Goal: Find specific page/section: Find specific page/section

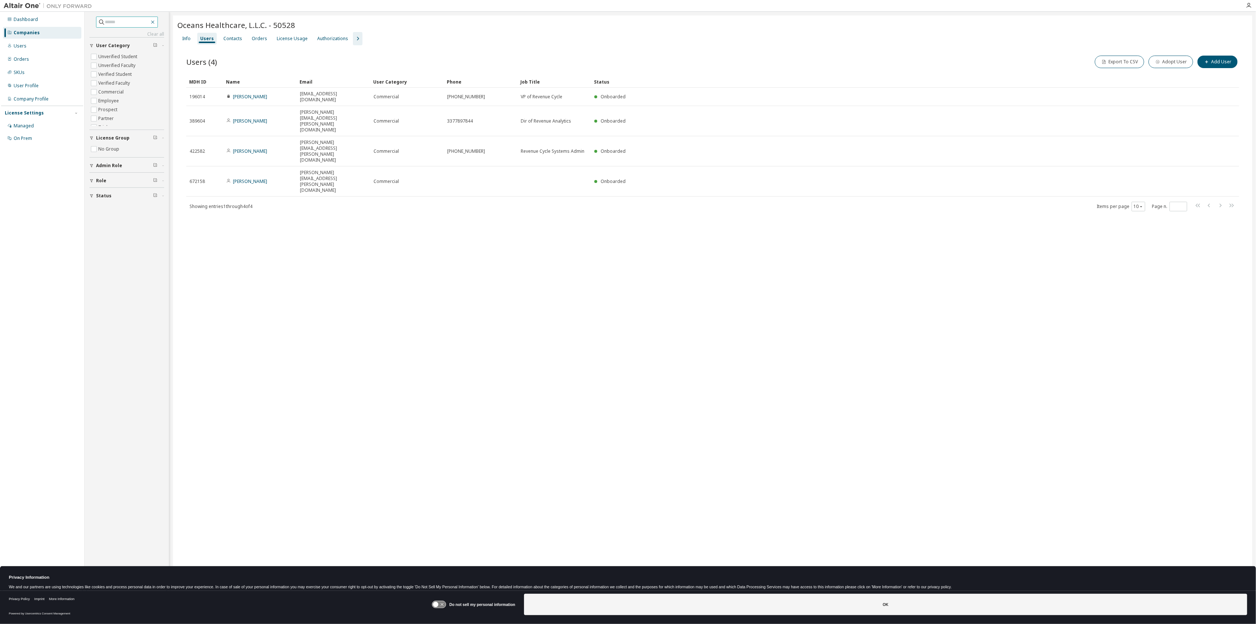
click at [156, 24] on button "button" at bounding box center [152, 22] width 7 height 7
click at [156, 21] on icon "button" at bounding box center [153, 22] width 6 height 6
click at [21, 34] on div "Companies" at bounding box center [27, 33] width 26 height 6
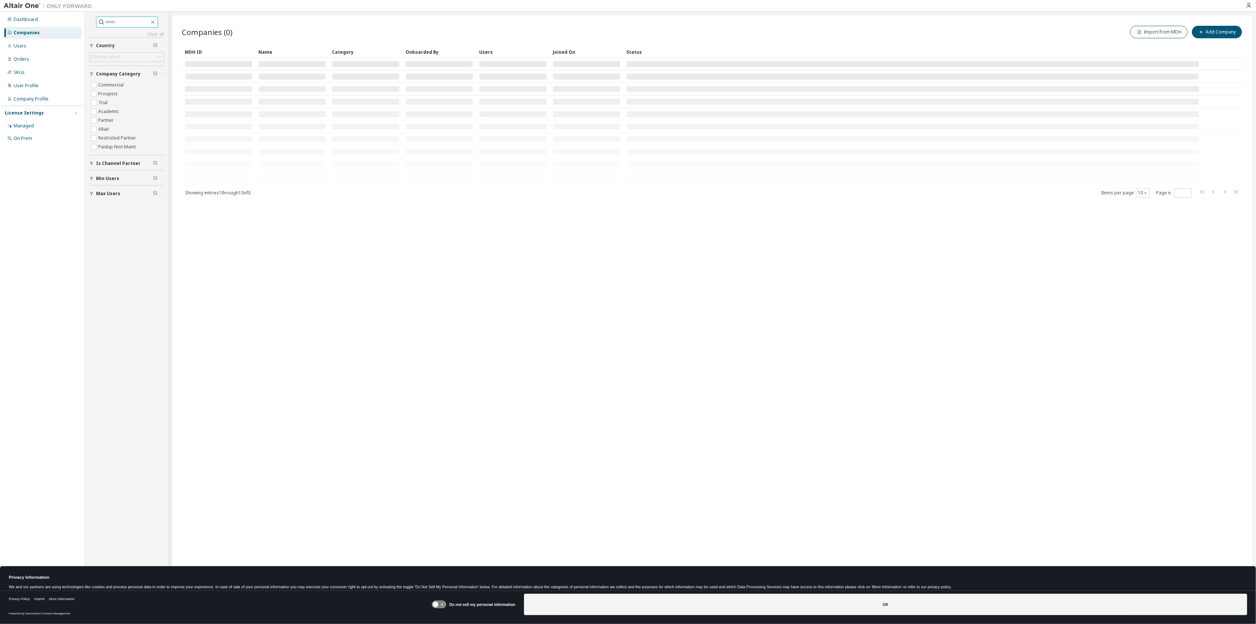
click at [115, 25] on input "text" at bounding box center [127, 21] width 44 height 7
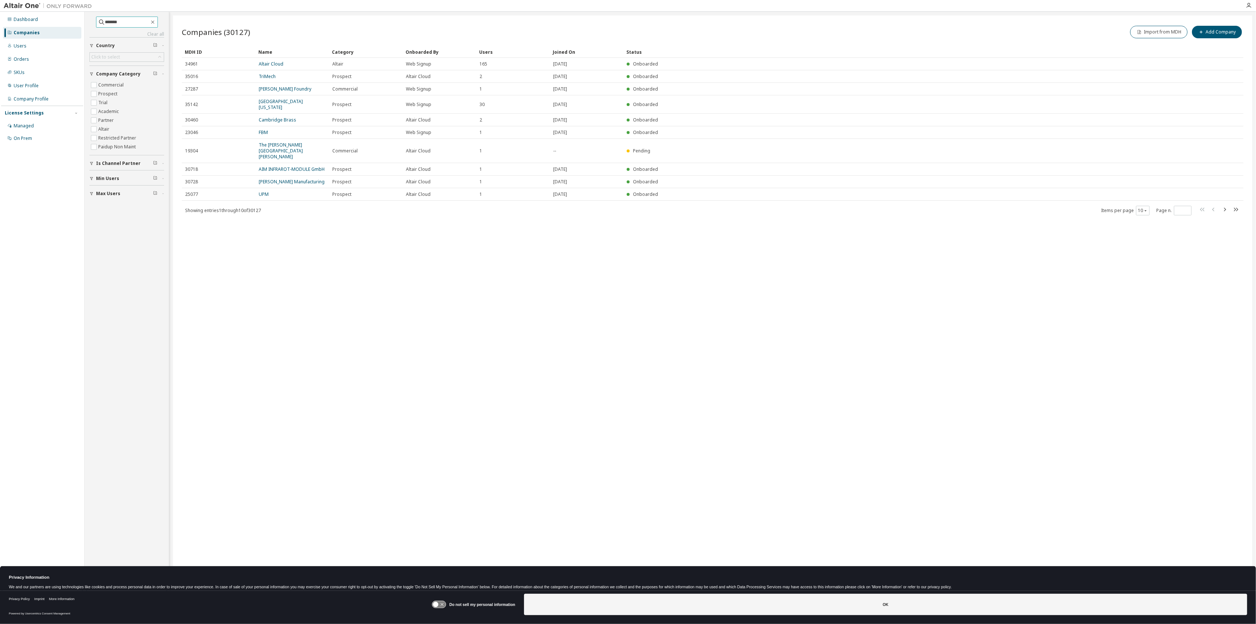
type input "*******"
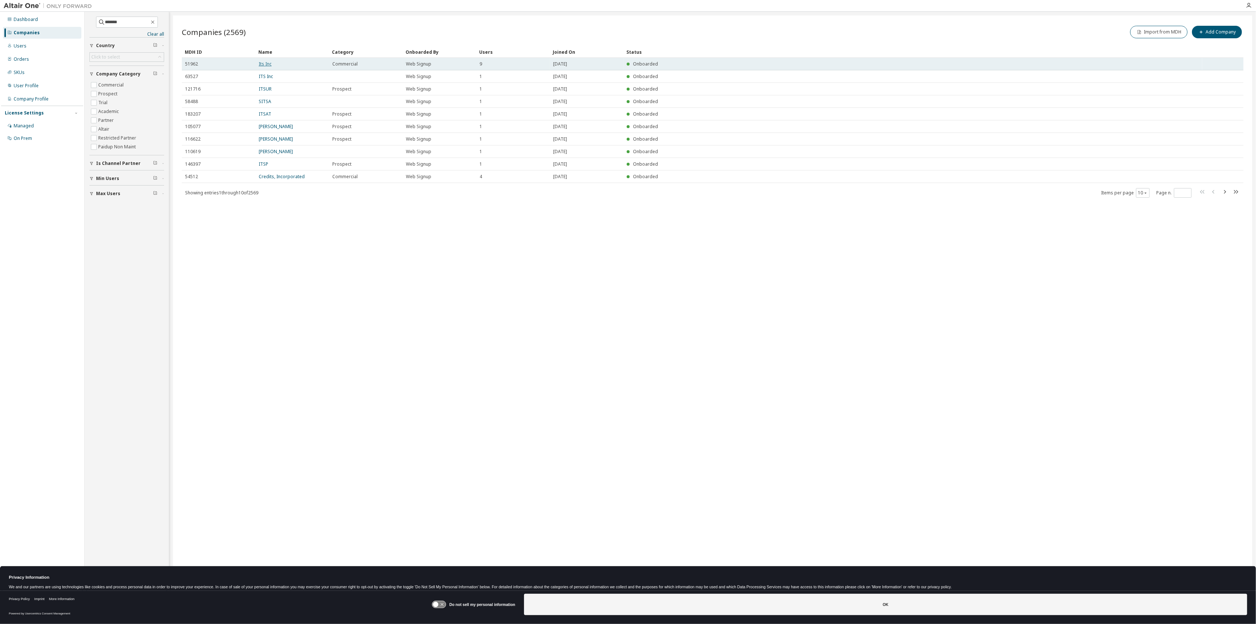
click at [271, 64] on link "Its Inc" at bounding box center [265, 64] width 13 height 6
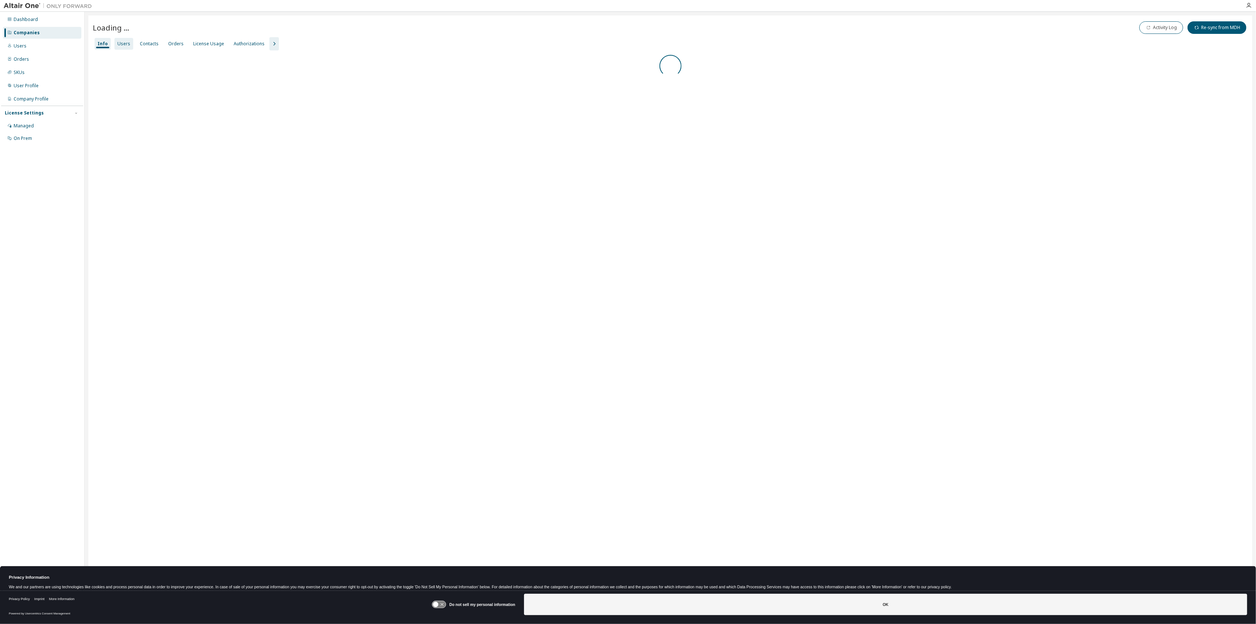
click at [127, 46] on div "Users" at bounding box center [123, 44] width 13 height 6
